Goal: Communication & Community: Answer question/provide support

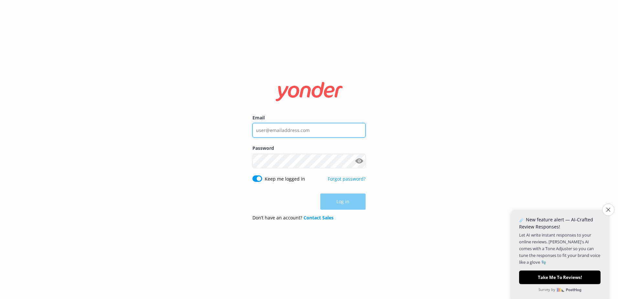
click at [311, 134] on input "Email" at bounding box center [308, 130] width 113 height 15
click at [471, 111] on div "Email Password Show password Keep me logged in Forgot password? Log in Don’t ha…" at bounding box center [309, 149] width 618 height 299
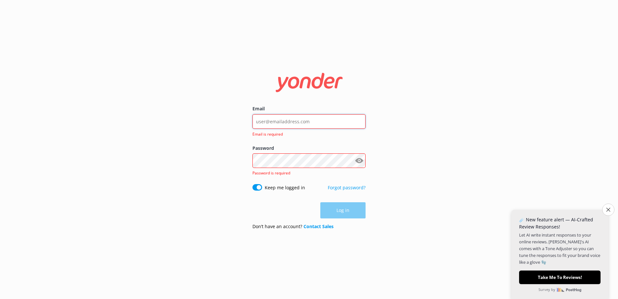
click at [355, 118] on input "Email" at bounding box center [308, 121] width 113 height 15
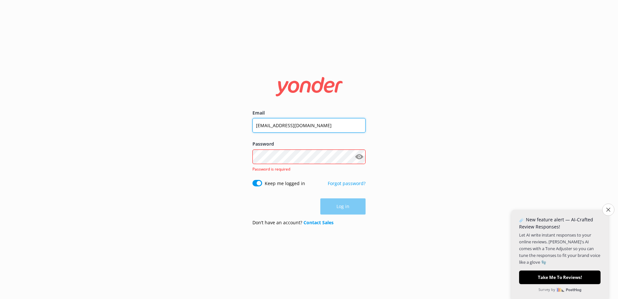
type input "[EMAIL_ADDRESS][DOMAIN_NAME]"
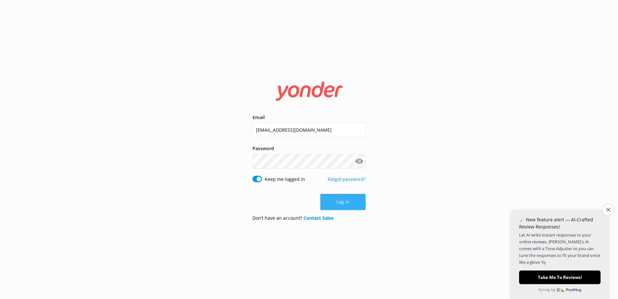
click at [359, 206] on button "Log in" at bounding box center [342, 202] width 45 height 16
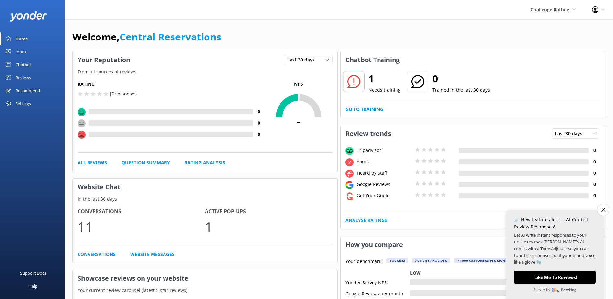
click at [10, 53] on icon at bounding box center [8, 51] width 5 height 5
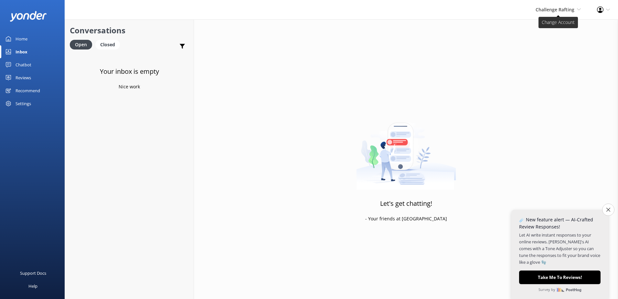
click at [544, 7] on span "Challenge Rafting" at bounding box center [555, 9] width 39 height 6
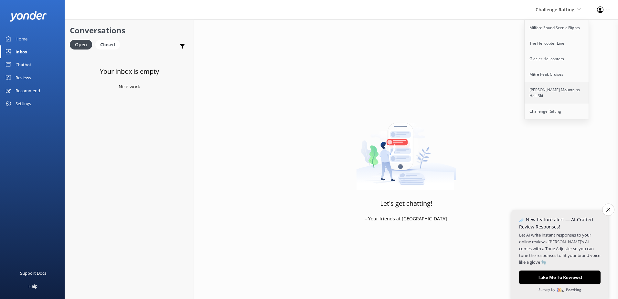
click at [553, 95] on link "[PERSON_NAME] Mountains Heli-Ski" at bounding box center [557, 92] width 65 height 21
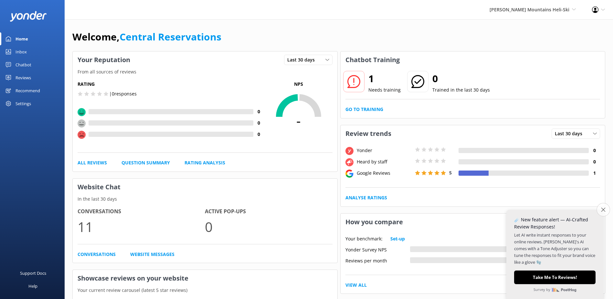
click at [603, 210] on icon "Close survey" at bounding box center [603, 209] width 4 height 4
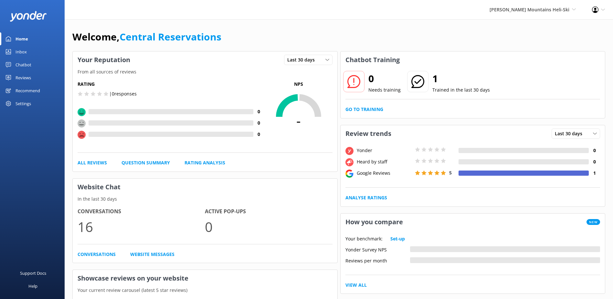
click at [32, 50] on link "Inbox" at bounding box center [32, 51] width 65 height 13
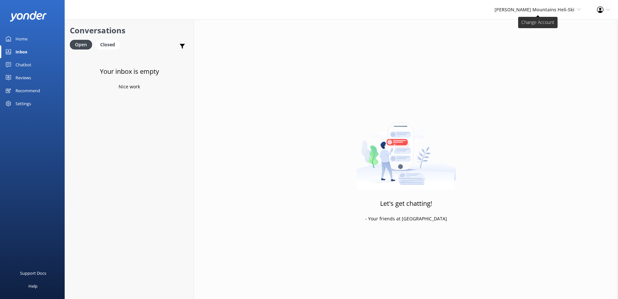
click at [527, 11] on span "[PERSON_NAME] Mountains Heli-Ski" at bounding box center [535, 9] width 80 height 6
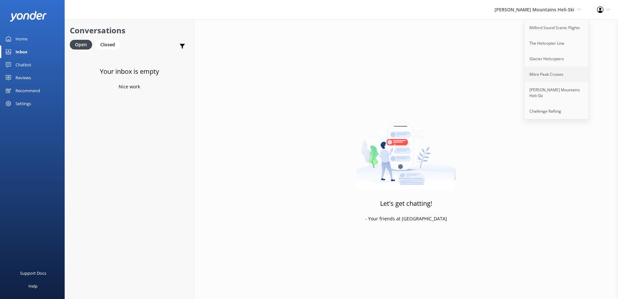
click at [544, 81] on link "Mitre Peak Cruises" at bounding box center [557, 75] width 65 height 16
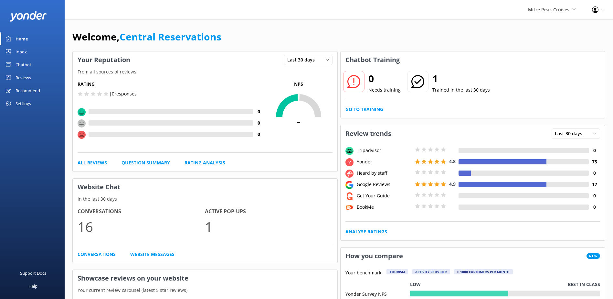
click at [27, 50] on link "Inbox" at bounding box center [32, 51] width 65 height 13
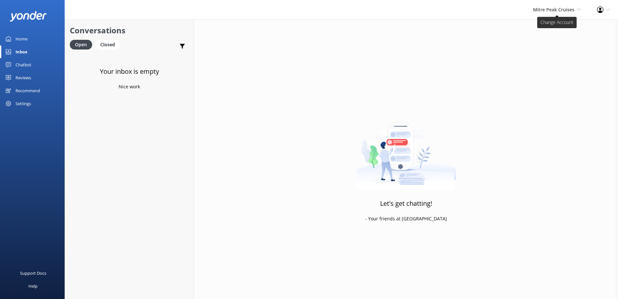
click at [566, 13] on span "Mitre Peak Cruises Milford Sound Scenic Flights The Helicopter Line Glacier Hel…" at bounding box center [557, 9] width 48 height 7
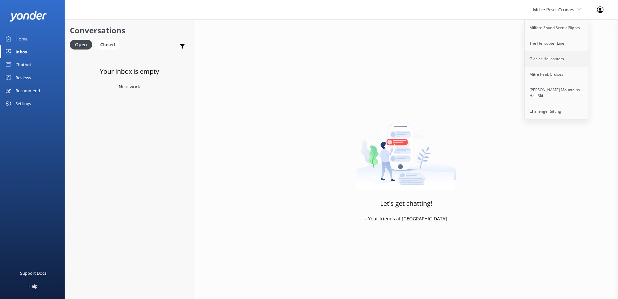
click at [559, 58] on link "Glacier Helicopters" at bounding box center [557, 59] width 65 height 16
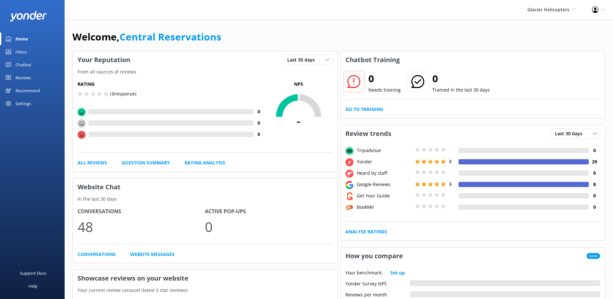
click at [33, 49] on link "Inbox" at bounding box center [32, 51] width 65 height 13
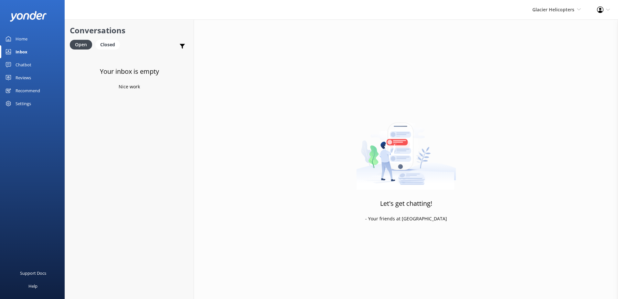
click at [565, 18] on div "Glacier Helicopters Milford Sound Scenic Flights The Helicopter Line Glacier He…" at bounding box center [556, 9] width 65 height 19
click at [553, 48] on link "The Helicopter Line" at bounding box center [557, 44] width 65 height 16
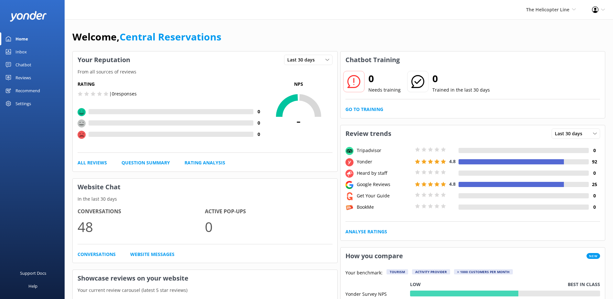
click at [22, 52] on div "Inbox" at bounding box center [21, 51] width 11 height 13
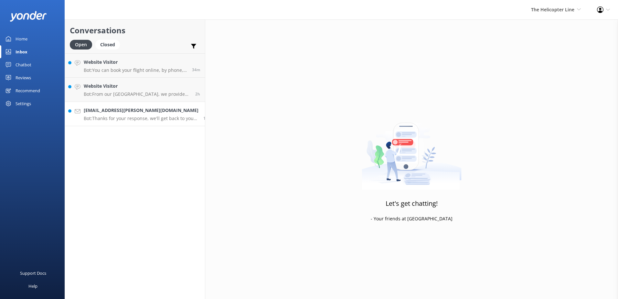
click at [106, 120] on p "Bot: Thanks for your response, we'll get back to you as soon as we can during o…" at bounding box center [141, 118] width 115 height 6
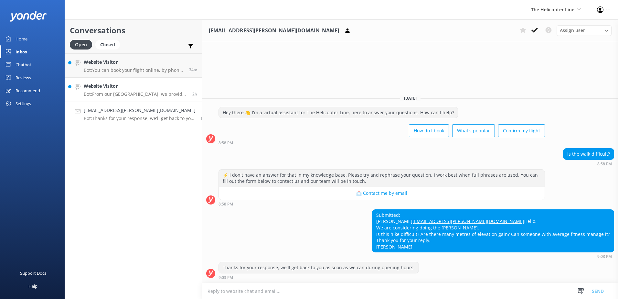
click at [98, 94] on p "Bot: From our [GEOGRAPHIC_DATA], we provide complimentary transportation from […" at bounding box center [136, 94] width 104 height 6
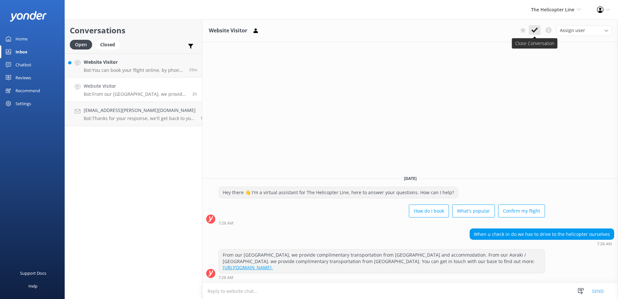
click at [532, 26] on button at bounding box center [535, 30] width 12 height 10
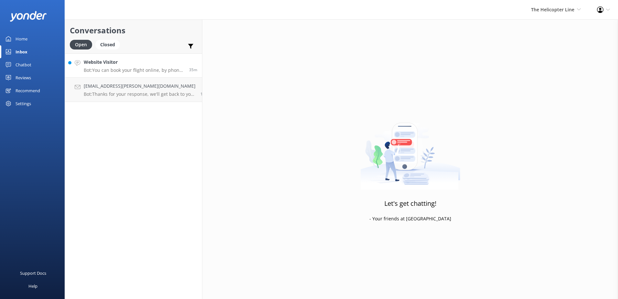
click at [124, 71] on p "Bot: You can book your flight online, by phone, or via email. View availability…" at bounding box center [134, 70] width 101 height 6
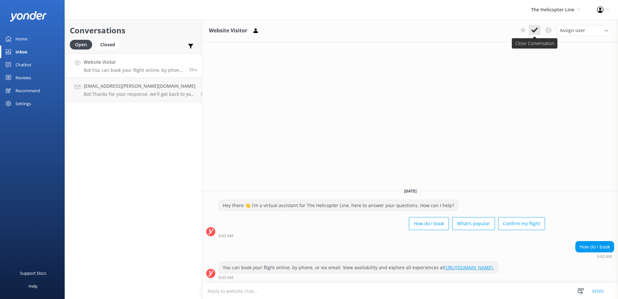
click at [536, 34] on button at bounding box center [535, 30] width 12 height 10
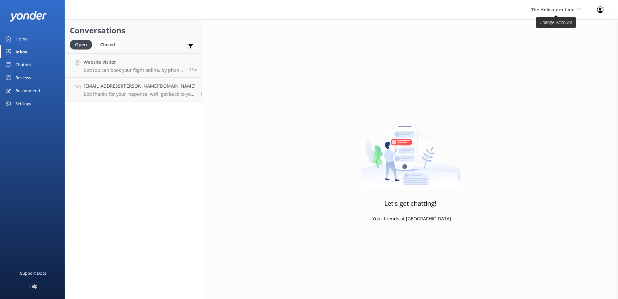
click at [549, 6] on span "The Helicopter Line" at bounding box center [552, 9] width 43 height 6
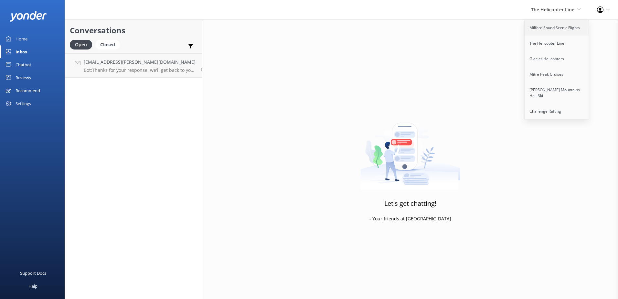
click at [556, 28] on link "Milford Sound Scenic Flights" at bounding box center [557, 28] width 65 height 16
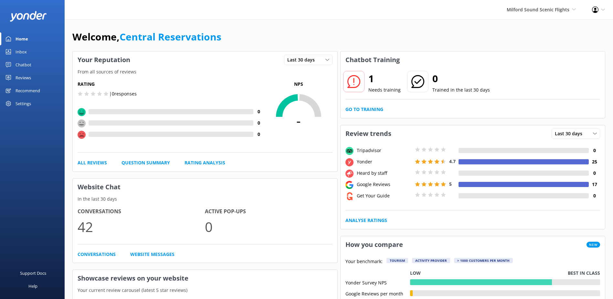
click at [31, 52] on link "Inbox" at bounding box center [32, 51] width 65 height 13
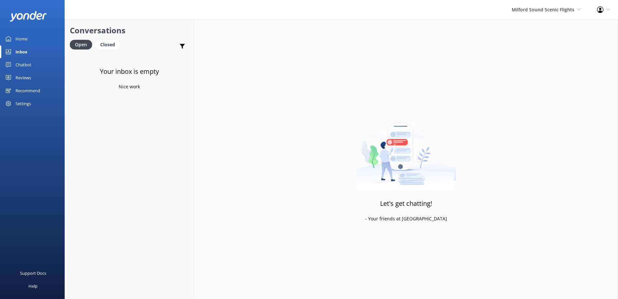
click at [535, 1] on div "Milford Sound Scenic Flights [GEOGRAPHIC_DATA] Scenic Flights The Helicopter Li…" at bounding box center [546, 9] width 85 height 19
click at [542, 42] on link "The Helicopter Line" at bounding box center [557, 44] width 65 height 16
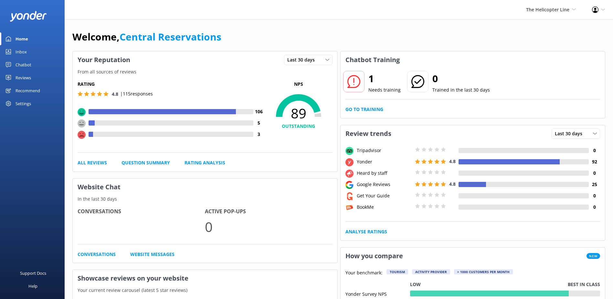
click at [18, 53] on div "Inbox" at bounding box center [21, 51] width 11 height 13
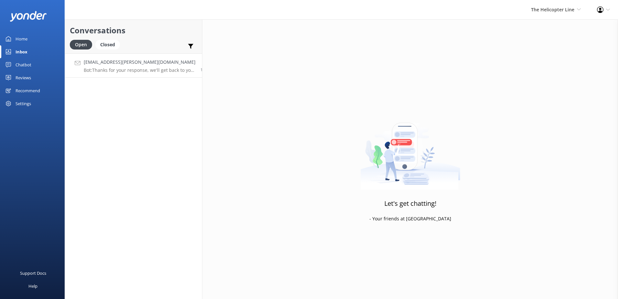
click at [135, 70] on p "Bot: Thanks for your response, we'll get back to you as soon as we can during o…" at bounding box center [140, 70] width 112 height 6
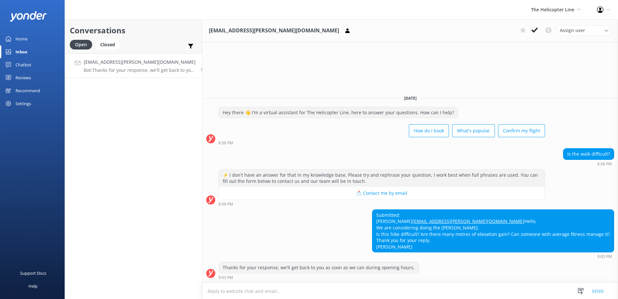
click at [235, 291] on textarea at bounding box center [410, 291] width 416 height 16
paste textarea "Kia ora, Our expert guides will support you every step of the way, ensuring the…"
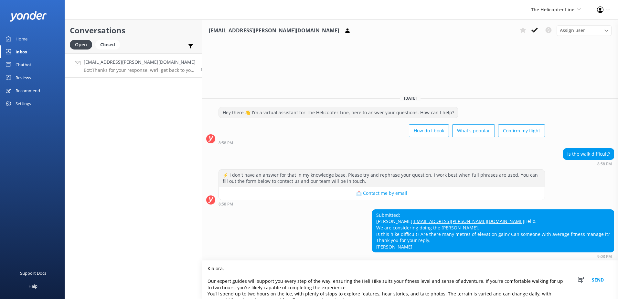
scroll to position [4, 0]
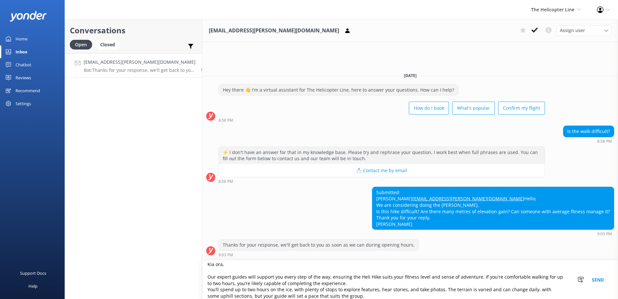
click at [207, 272] on textarea "Kia ora, Our expert guides will support you every step of the way, ensuring the…" at bounding box center [410, 279] width 416 height 38
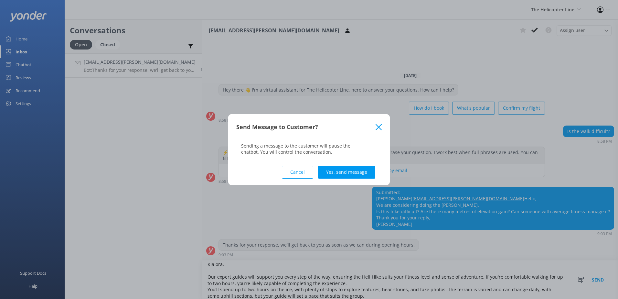
click at [298, 166] on button "Cancel" at bounding box center [297, 171] width 31 height 13
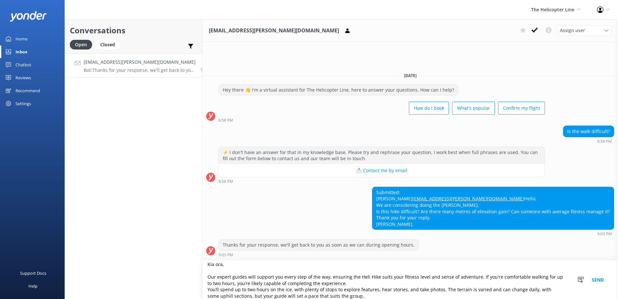
click at [215, 273] on textarea "Kia ora, Our expert guides will support you every step of the way, ensuring the…" at bounding box center [410, 279] width 416 height 38
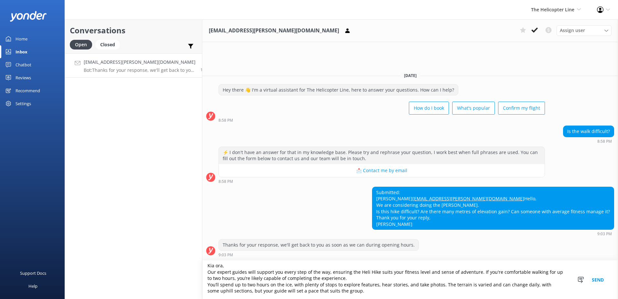
scroll to position [3, 0]
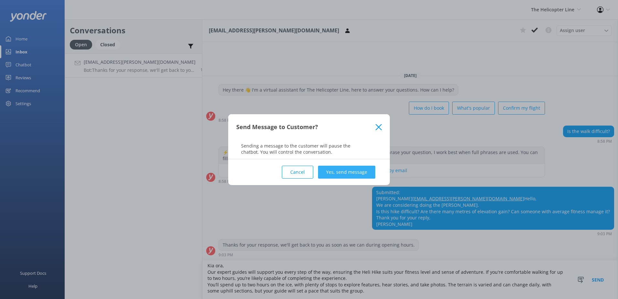
type textarea "Kia ora, Our expert guides will support you every step of the way, ensuring the…"
click at [353, 171] on button "Yes, send message" at bounding box center [346, 171] width 57 height 13
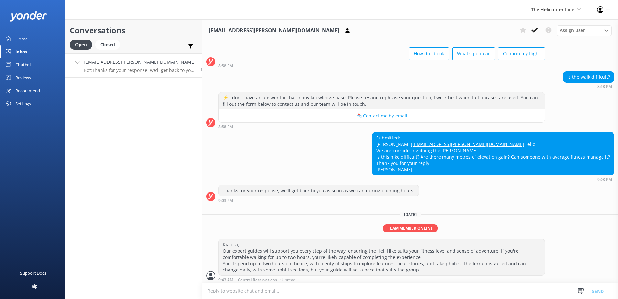
scroll to position [44, 0]
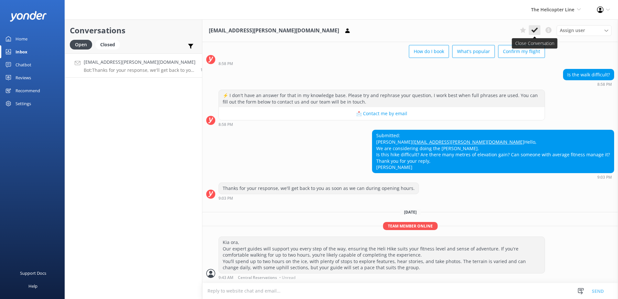
click at [538, 27] on button at bounding box center [535, 30] width 12 height 10
